Goal: Transaction & Acquisition: Purchase product/service

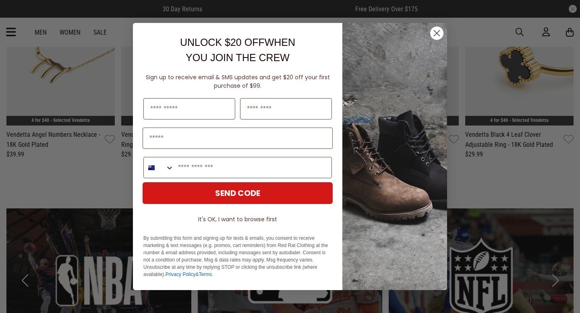
click at [440, 40] on img "POPUP Form" at bounding box center [394, 156] width 105 height 267
click at [441, 35] on circle "Close dialog" at bounding box center [436, 33] width 13 height 13
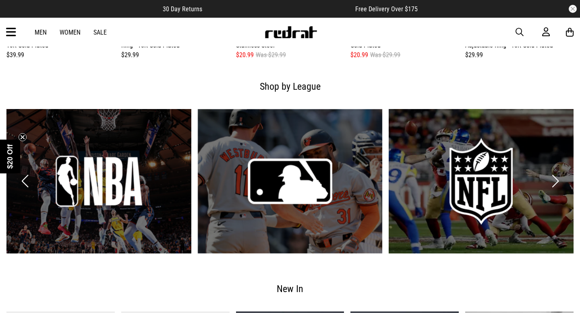
scroll to position [1264, 0]
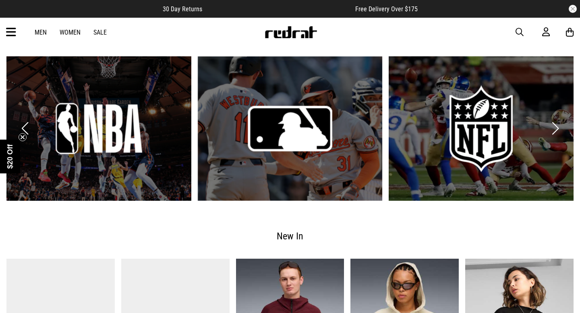
click at [325, 117] on link "2 / 6" at bounding box center [290, 128] width 185 height 145
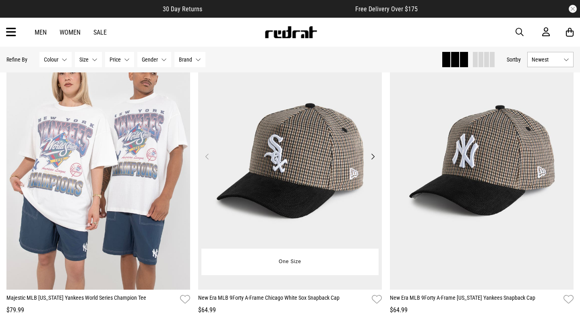
scroll to position [743, 0]
click at [374, 155] on button "Next" at bounding box center [373, 156] width 10 height 10
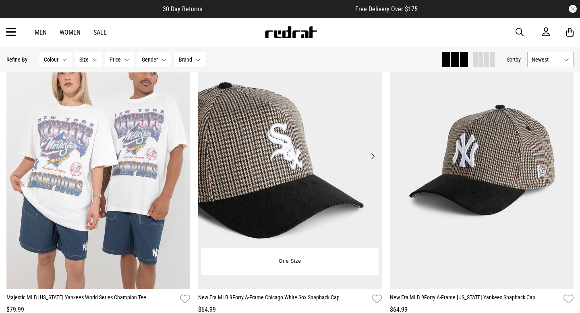
click at [374, 155] on button "Next" at bounding box center [373, 156] width 10 height 10
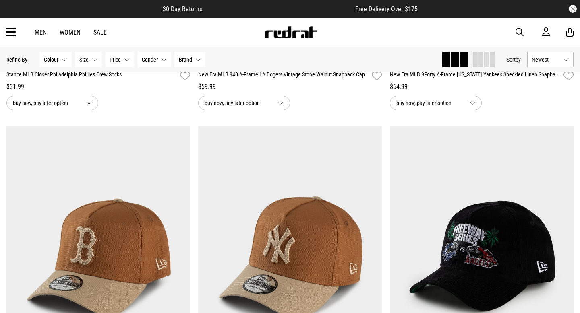
scroll to position [1983, 0]
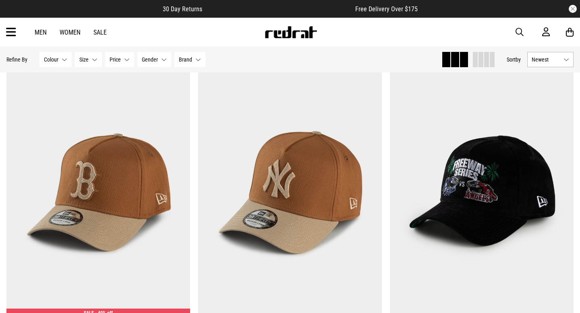
click at [18, 27] on div "Men Women Sale Sign in New Back Footwear Back Mens Back Womens Back Youth & Kid…" at bounding box center [290, 32] width 580 height 29
click at [12, 32] on icon at bounding box center [11, 32] width 10 height 13
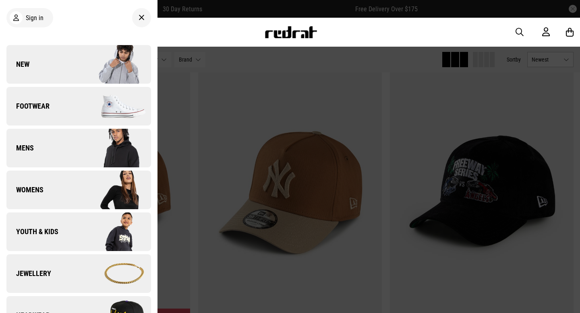
click at [42, 153] on link "Mens" at bounding box center [78, 148] width 145 height 39
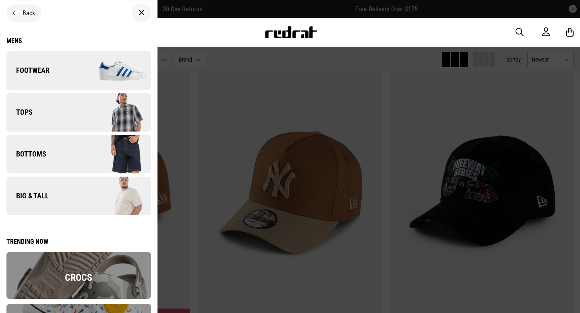
scroll to position [0, 0]
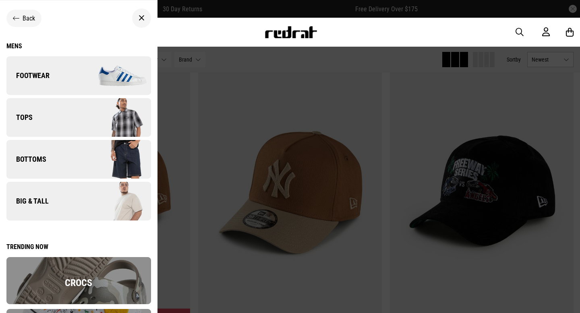
click at [13, 18] on icon at bounding box center [16, 18] width 6 height 8
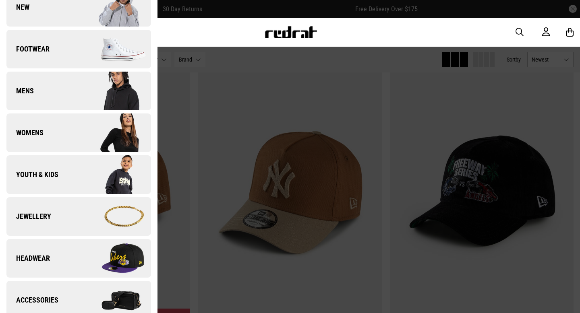
scroll to position [67, 0]
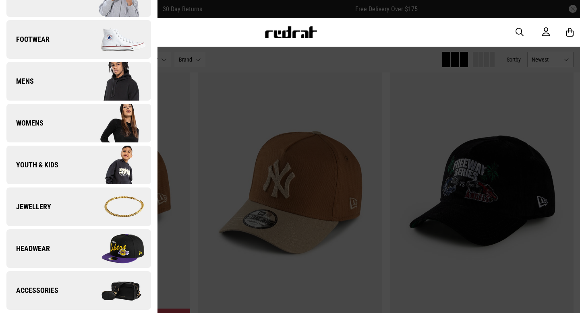
click at [88, 242] on img at bounding box center [115, 249] width 72 height 40
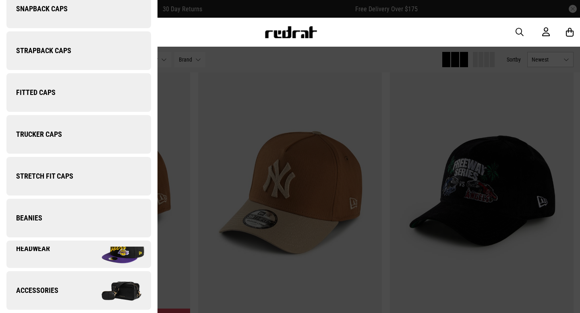
scroll to position [0, 0]
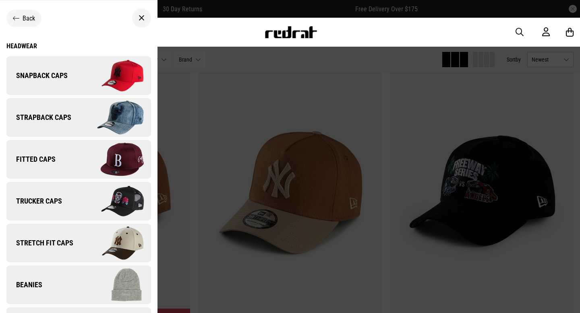
click at [87, 158] on img at bounding box center [115, 159] width 72 height 40
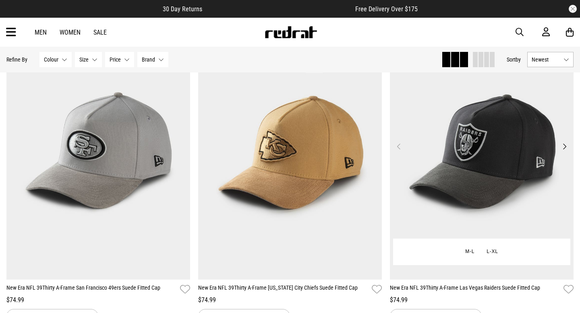
click at [564, 141] on img at bounding box center [482, 151] width 184 height 257
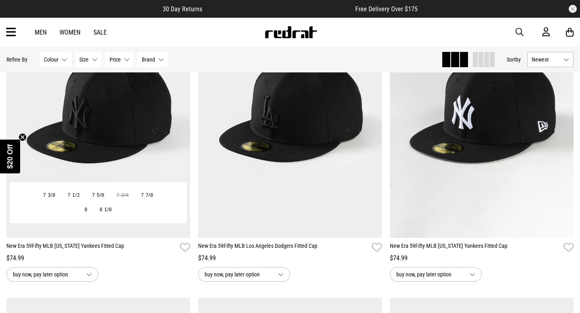
scroll to position [480, 0]
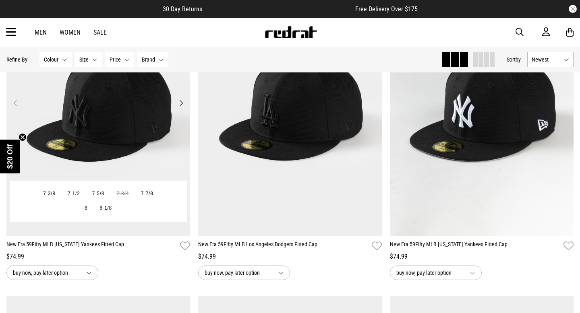
click at [183, 100] on button "Next" at bounding box center [181, 103] width 10 height 10
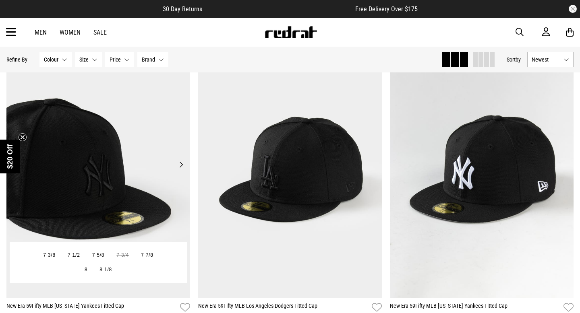
scroll to position [418, 0]
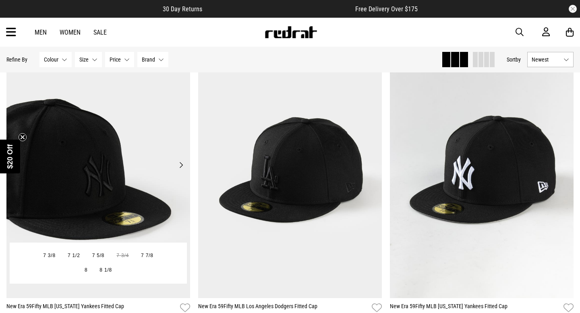
click at [179, 163] on button "Next" at bounding box center [181, 165] width 10 height 10
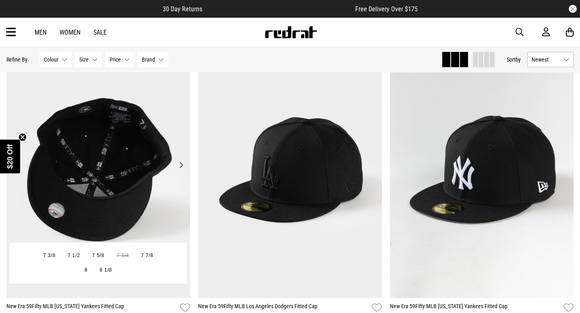
click at [179, 163] on button "Next" at bounding box center [181, 165] width 10 height 10
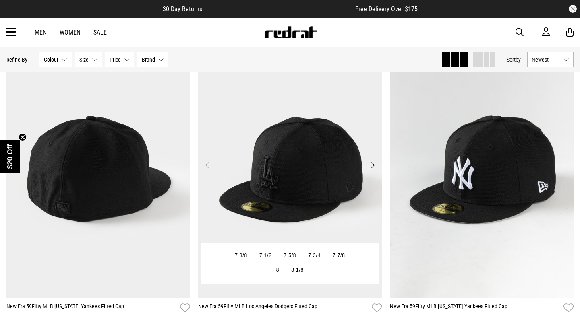
click at [375, 162] on button "Next" at bounding box center [373, 165] width 10 height 10
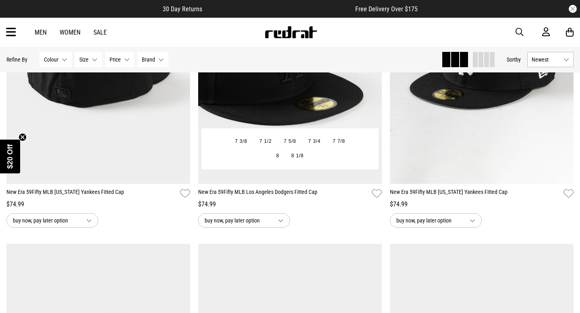
scroll to position [569, 0]
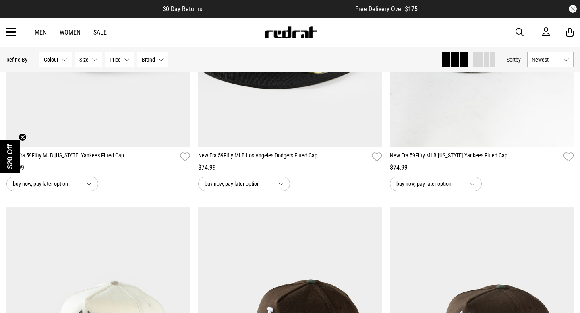
click at [23, 137] on icon "Close teaser" at bounding box center [22, 137] width 3 height 3
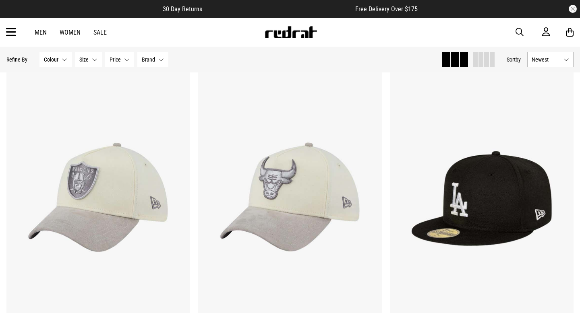
scroll to position [1061, 0]
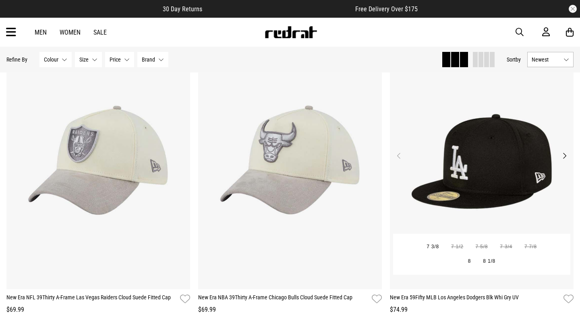
click at [566, 155] on button "Next" at bounding box center [564, 156] width 10 height 10
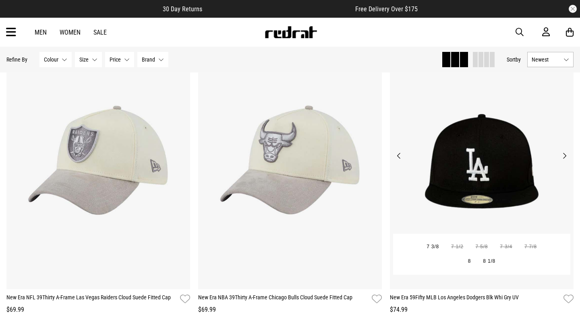
click at [566, 155] on button "Next" at bounding box center [564, 156] width 10 height 10
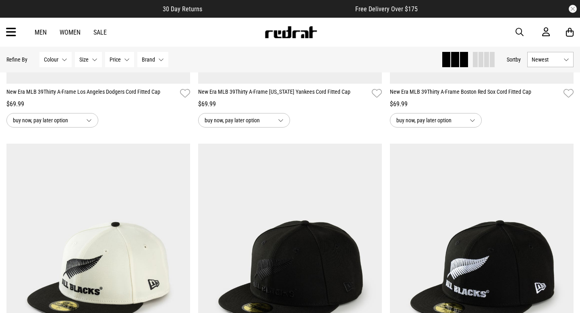
scroll to position [1731, 0]
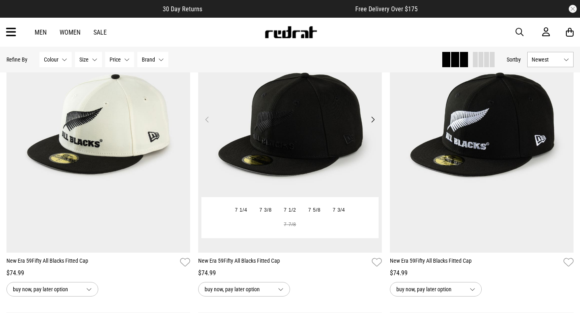
click at [375, 118] on button "Next" at bounding box center [373, 120] width 10 height 10
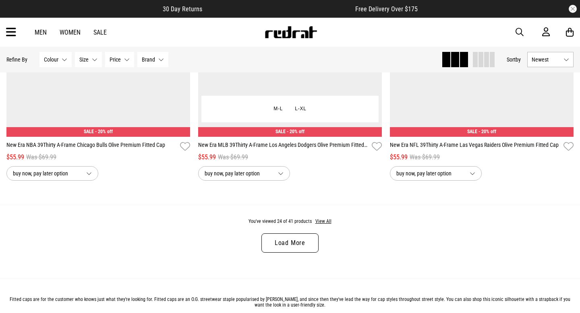
scroll to position [2611, 0]
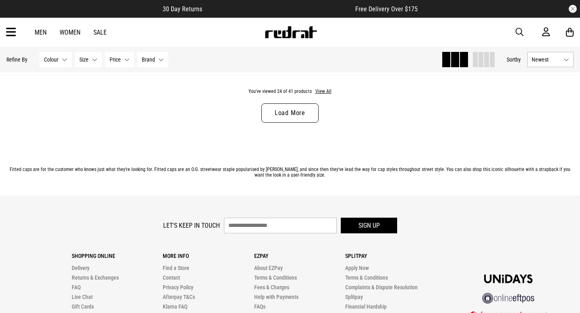
click at [309, 117] on link "Load More" at bounding box center [289, 112] width 57 height 19
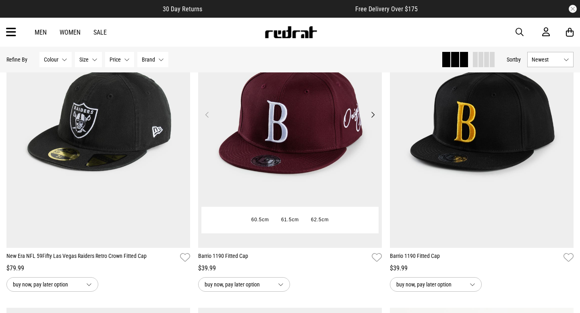
scroll to position [3335, 0]
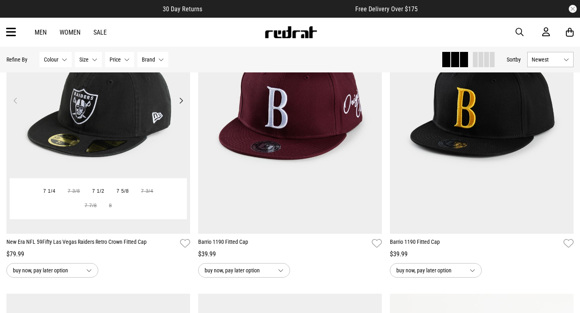
click at [180, 97] on button "Next" at bounding box center [181, 101] width 10 height 10
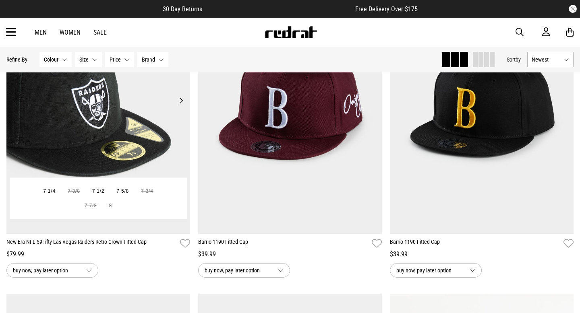
click at [181, 97] on button "Next" at bounding box center [181, 101] width 10 height 10
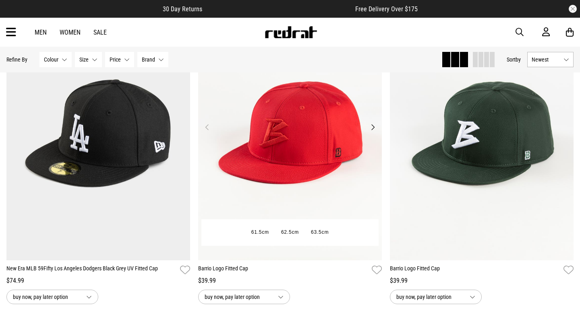
scroll to position [3904, 0]
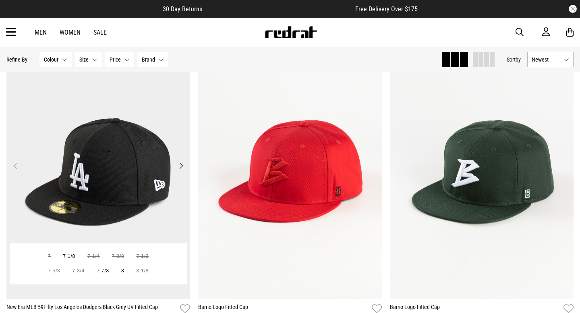
click at [180, 167] on button "Next" at bounding box center [181, 166] width 10 height 10
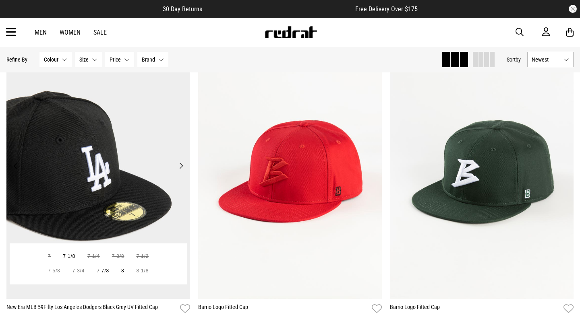
click at [180, 167] on button "Next" at bounding box center [181, 166] width 10 height 10
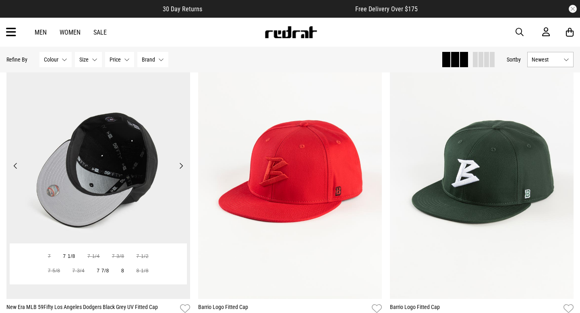
click at [180, 167] on button "Next" at bounding box center [181, 166] width 10 height 10
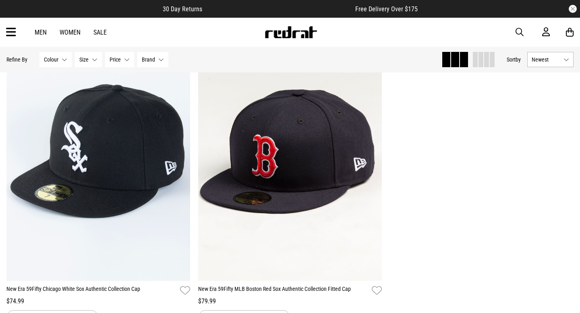
scroll to position [4032, 0]
